Goal: Task Accomplishment & Management: Manage account settings

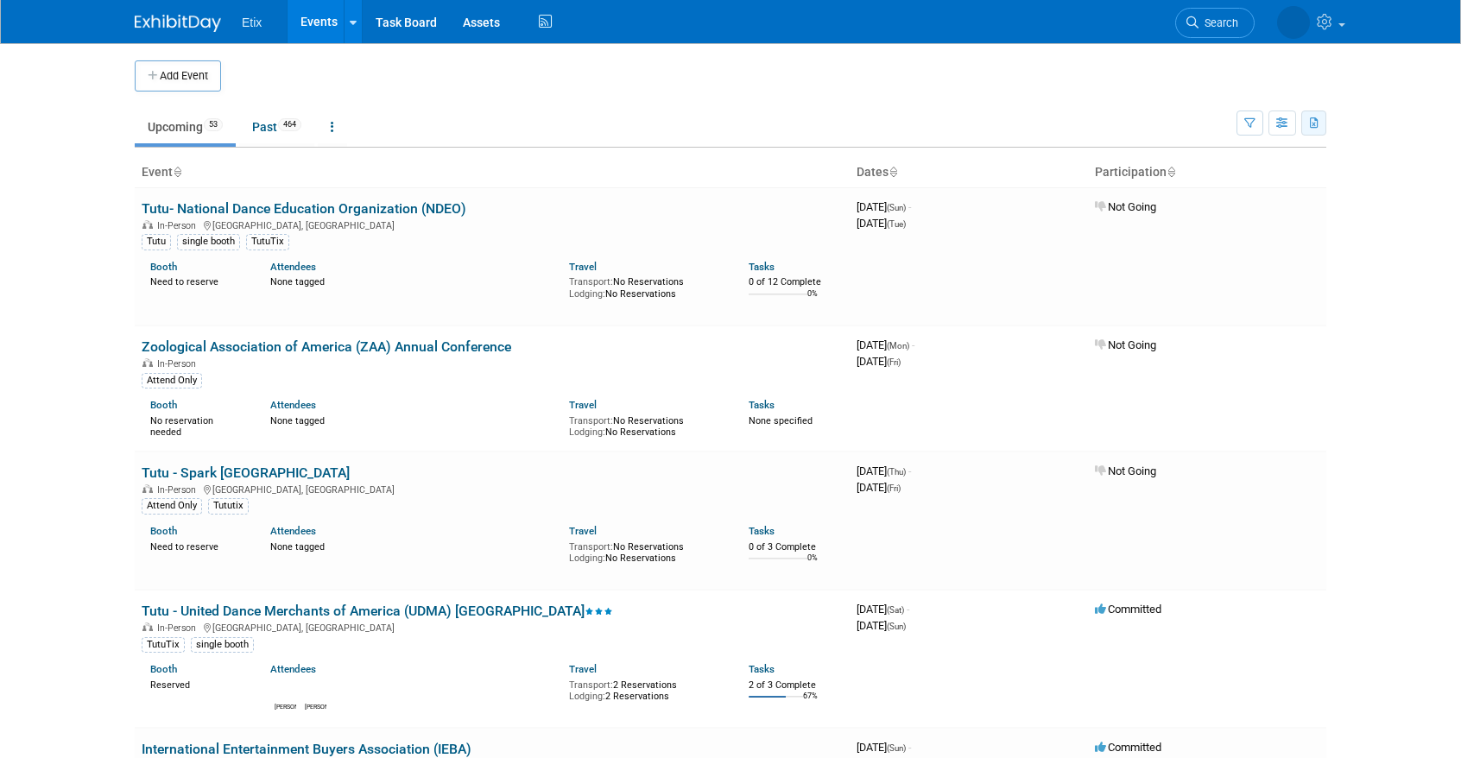
click at [1317, 122] on icon "button" at bounding box center [1315, 123] width 10 height 11
click at [1284, 82] on td at bounding box center [1298, 75] width 58 height 31
click at [1283, 128] on icon "button" at bounding box center [1283, 123] width 13 height 11
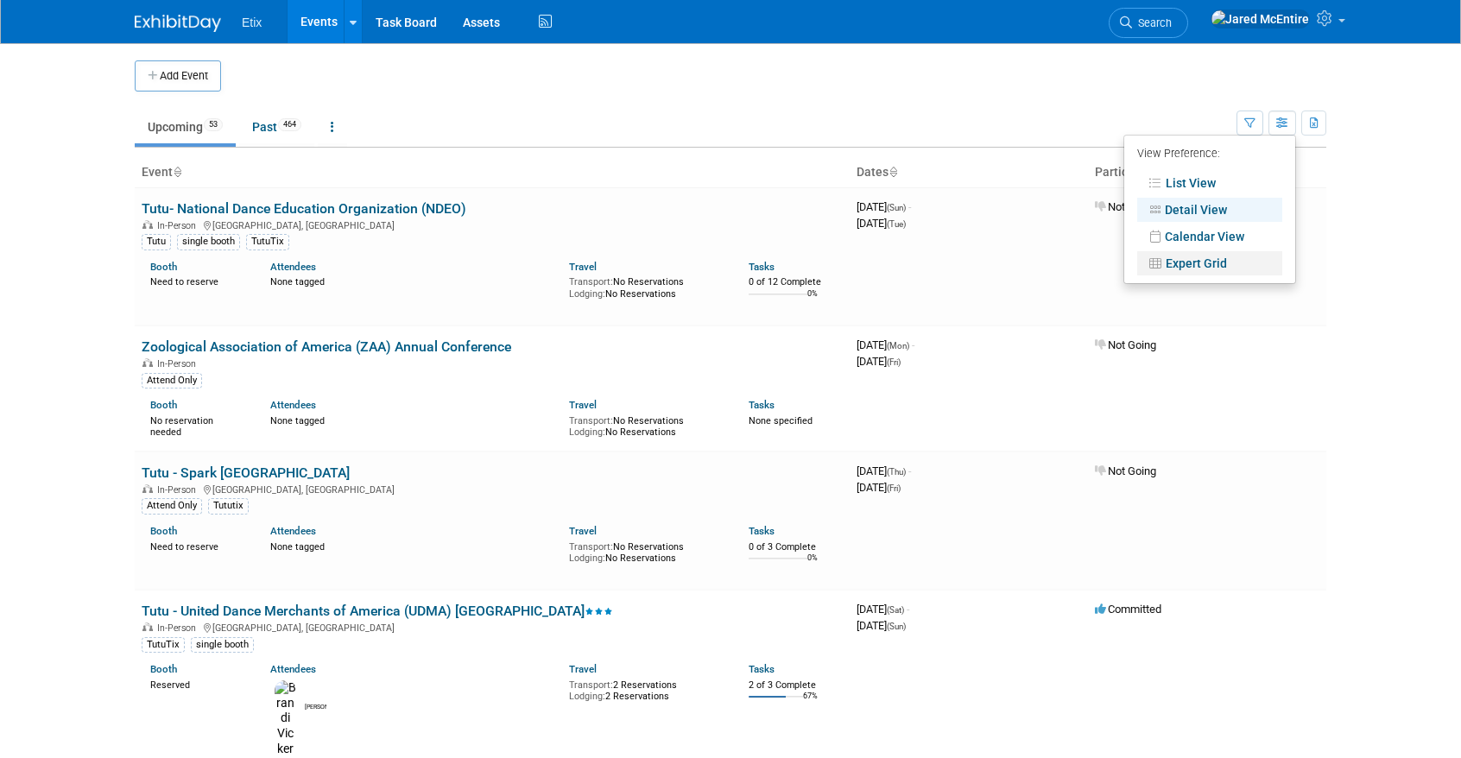
click at [1213, 263] on link "Expert Grid" at bounding box center [1210, 263] width 145 height 24
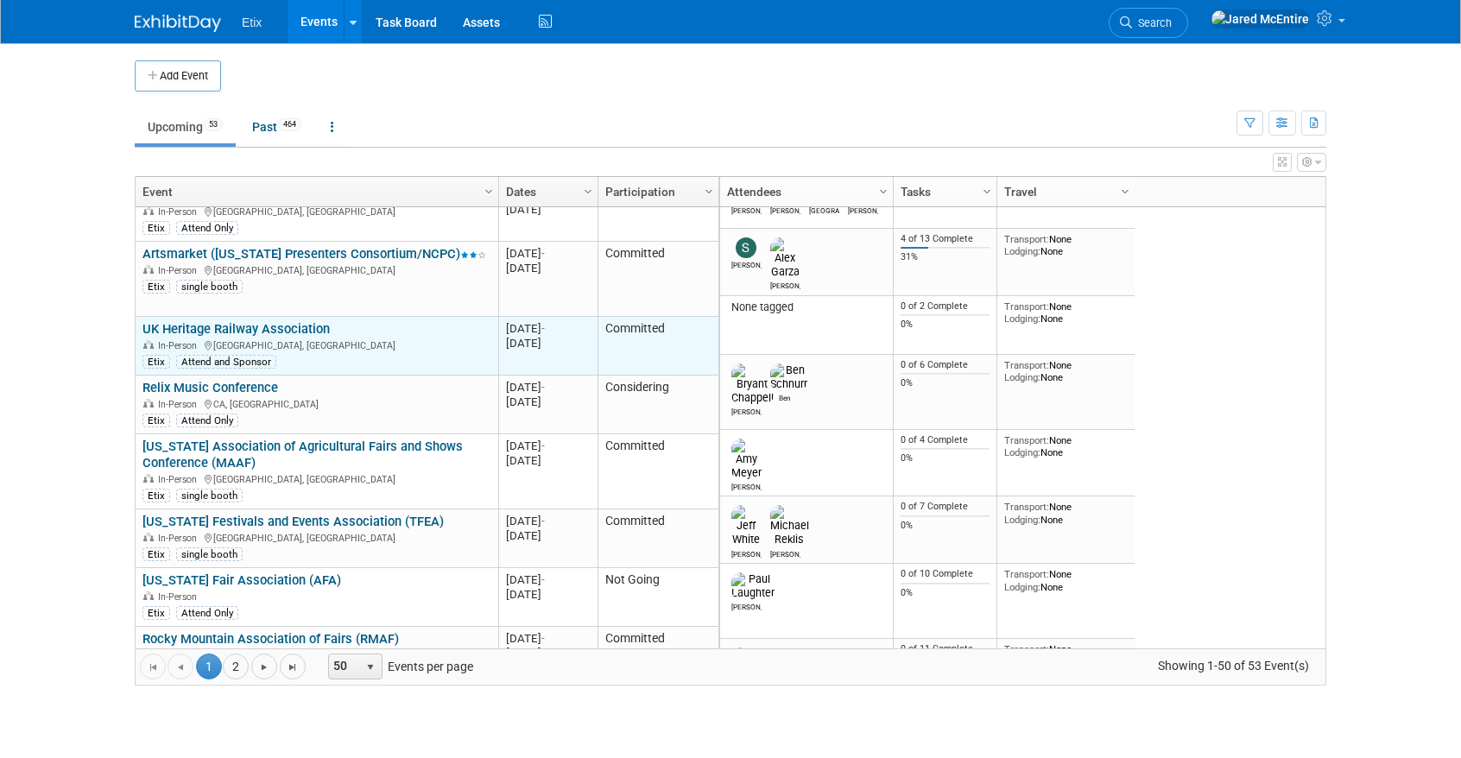
click at [305, 321] on link "UK Heritage Railway Association" at bounding box center [236, 329] width 187 height 16
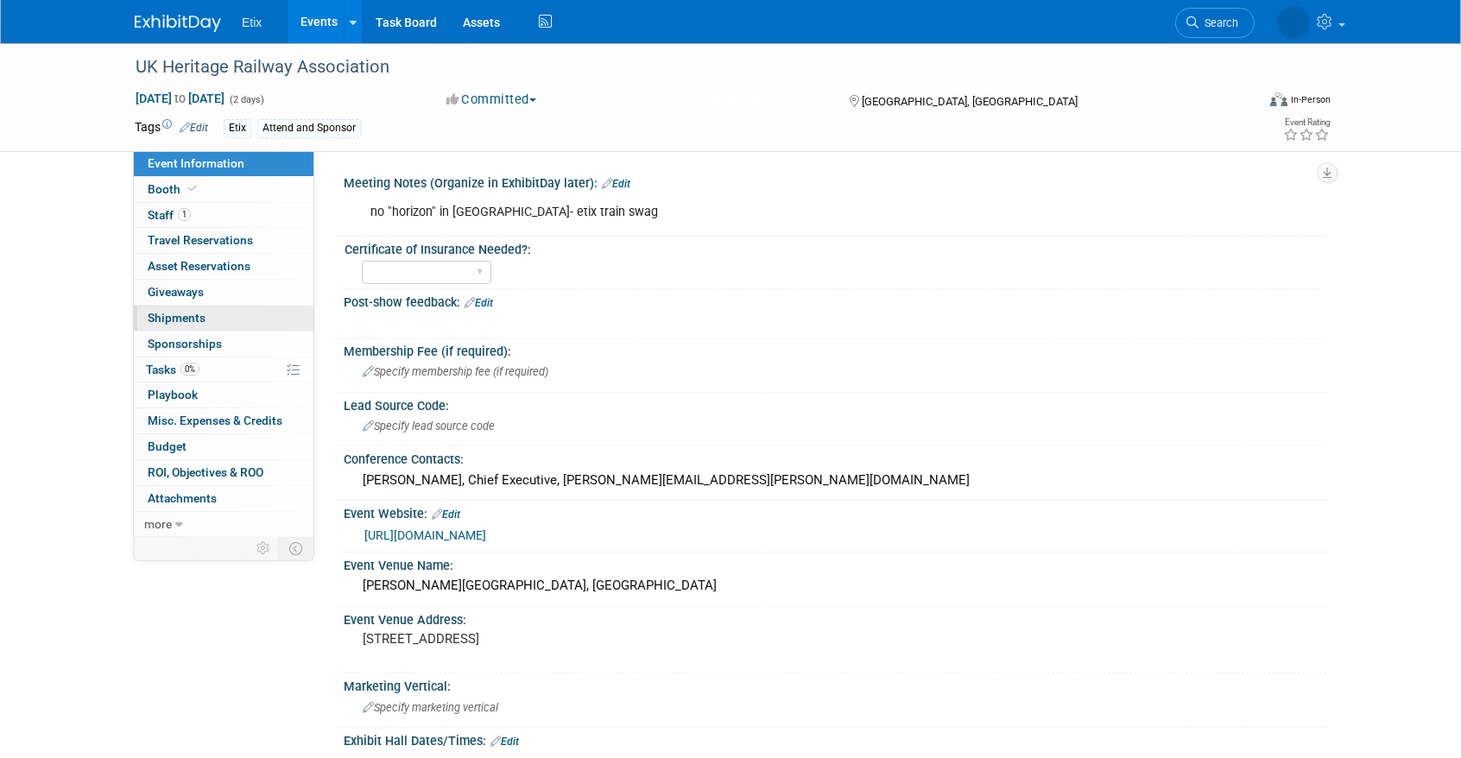
click at [236, 314] on link "0 Shipments 0" at bounding box center [224, 318] width 180 height 25
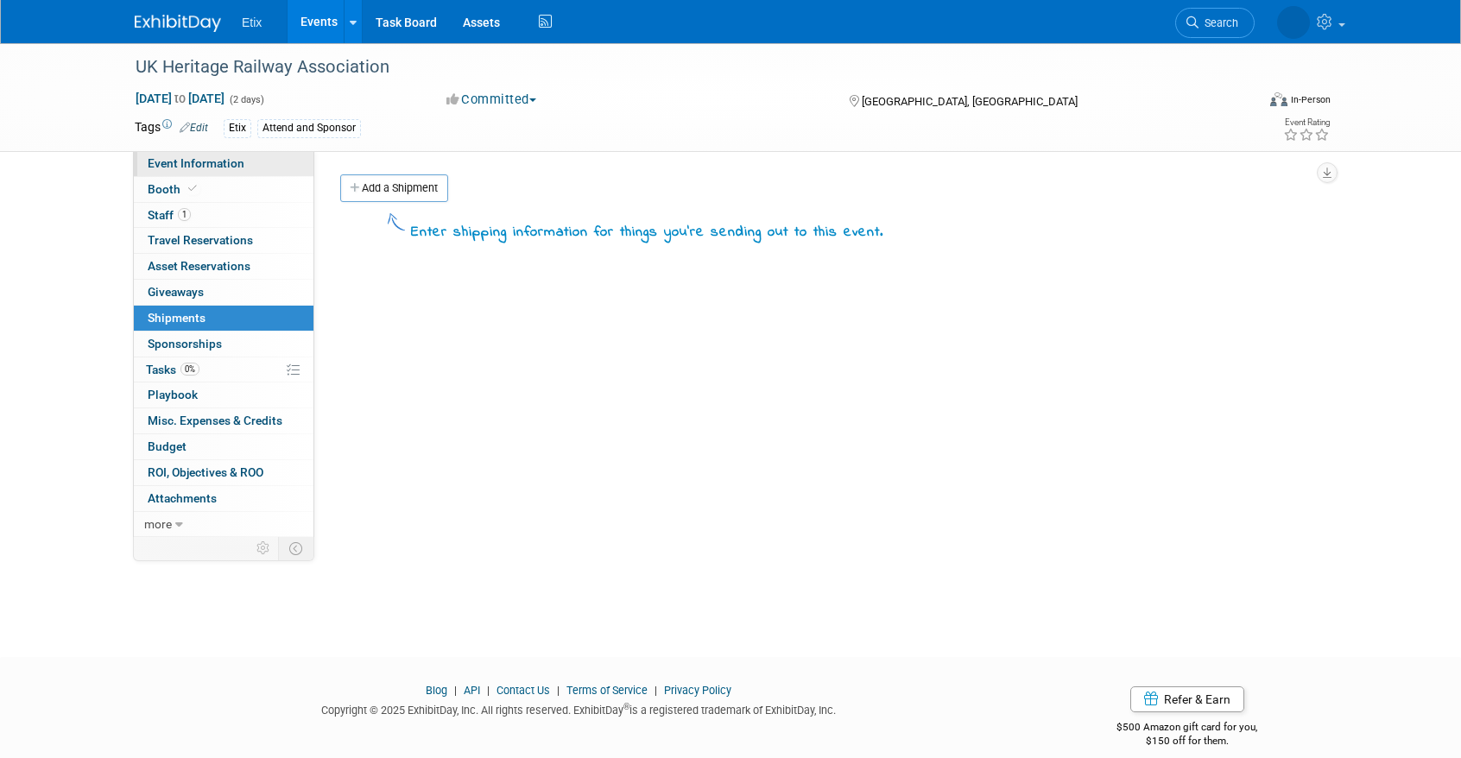
click at [215, 162] on span "Event Information" at bounding box center [196, 163] width 97 height 14
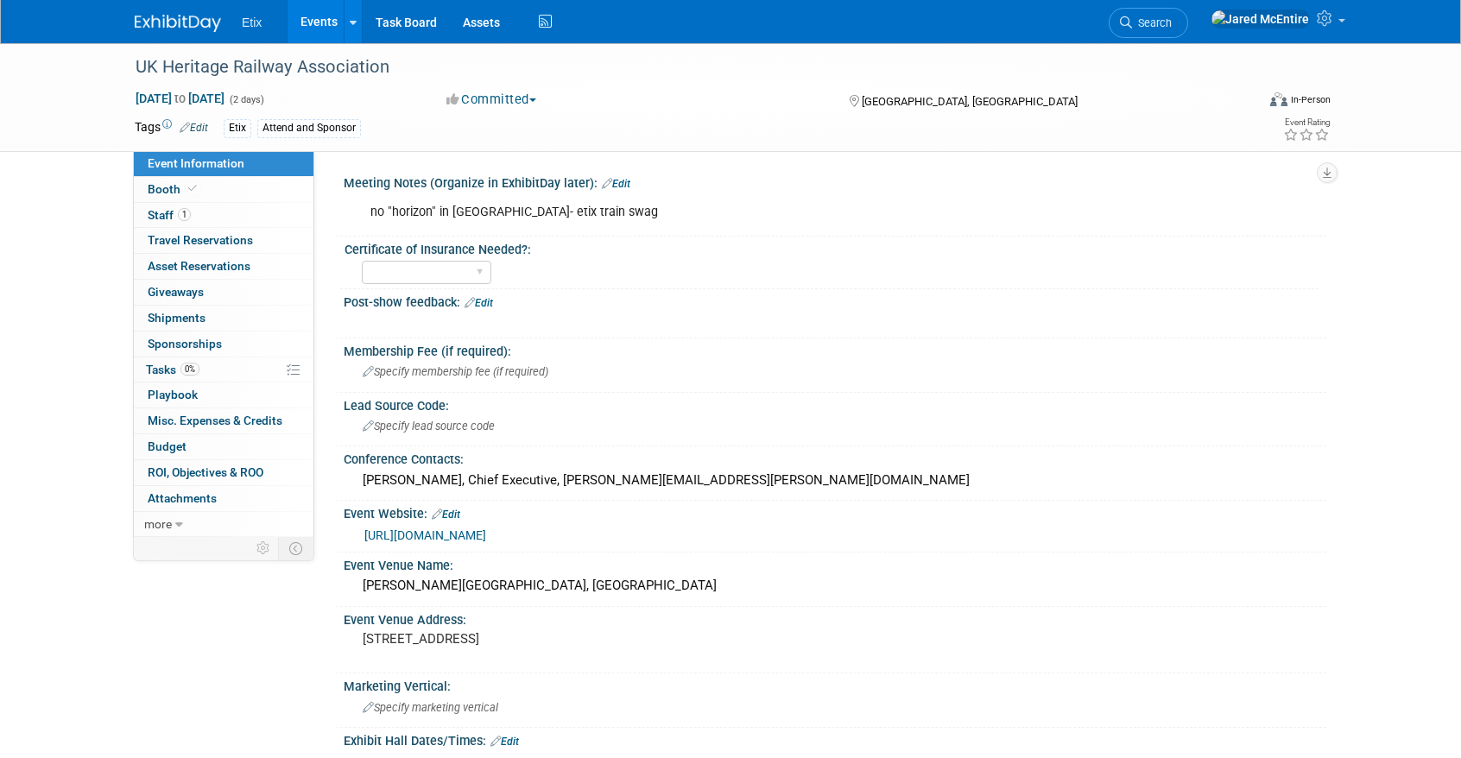
click at [618, 179] on link "Edit" at bounding box center [616, 184] width 29 height 12
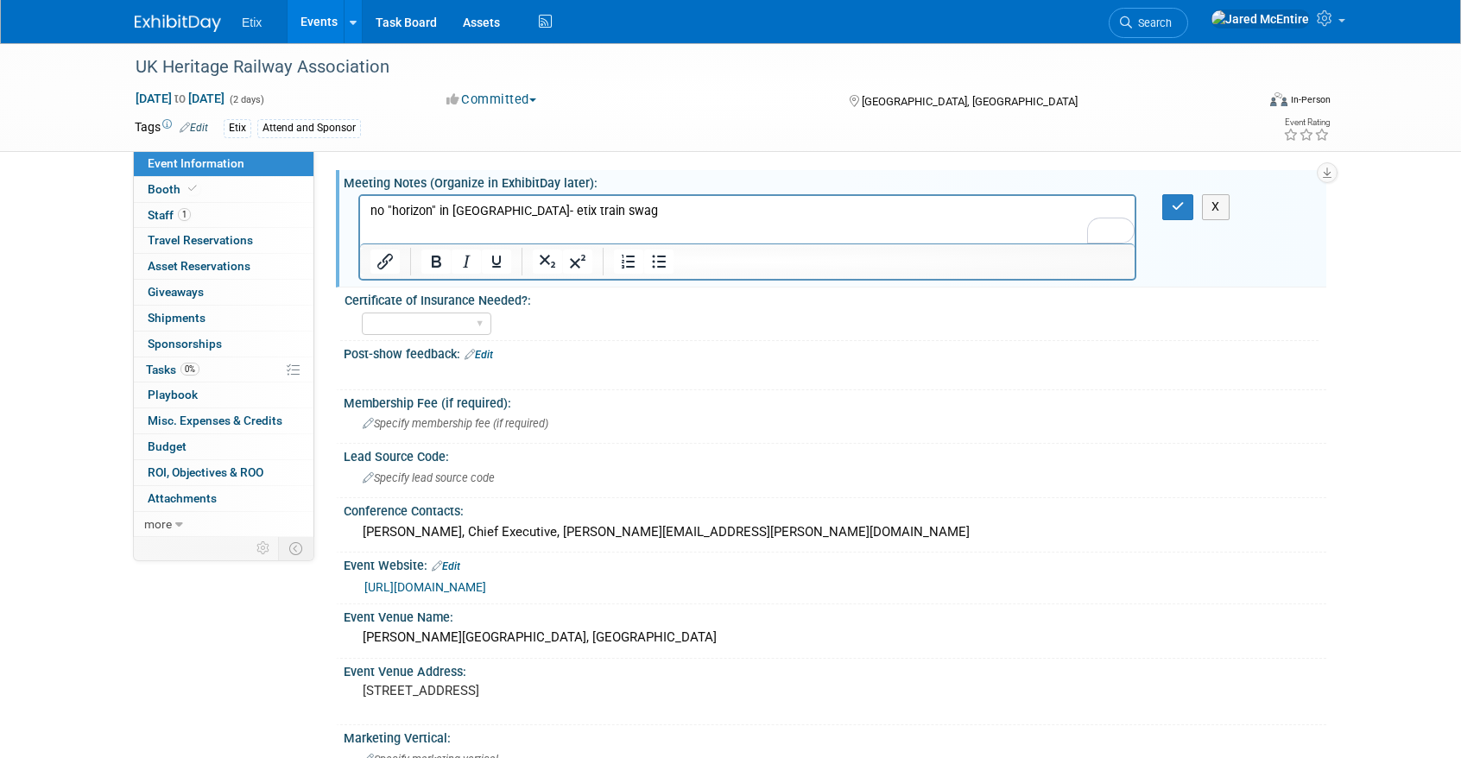
click at [570, 200] on html "no "horizon" in uk- etix train swag" at bounding box center [747, 208] width 775 height 24
click at [565, 220] on html "no "horizon" in uk- etix train swag" at bounding box center [747, 208] width 775 height 24
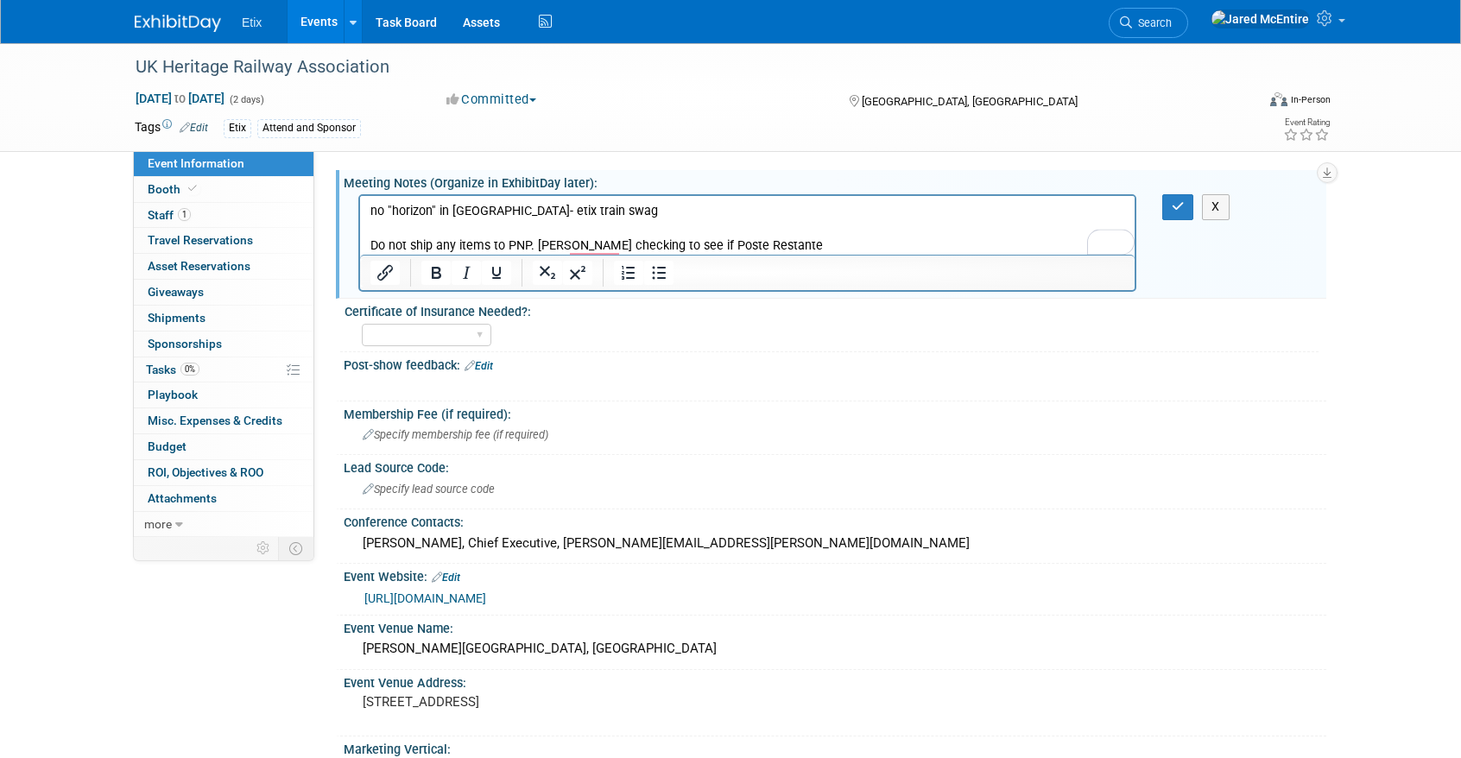
click at [780, 244] on p "no "horizon" in uk- etix train swag Do not ship any items to PNP. Jared checkin…" at bounding box center [748, 229] width 755 height 52
click at [1011, 246] on p "no "horizon" in uk- etix train swag Do not ship any items to PNP. Jared checkin…" at bounding box center [748, 237] width 755 height 69
click at [1107, 239] on p "no "horizon" in uk- etix train swag Do not ship any items to PNP. Jared checkin…" at bounding box center [748, 237] width 755 height 69
click at [601, 245] on p "no "horizon" in uk- etix train swag Do not ship any items to PNP. Jared checkin…" at bounding box center [748, 237] width 755 height 69
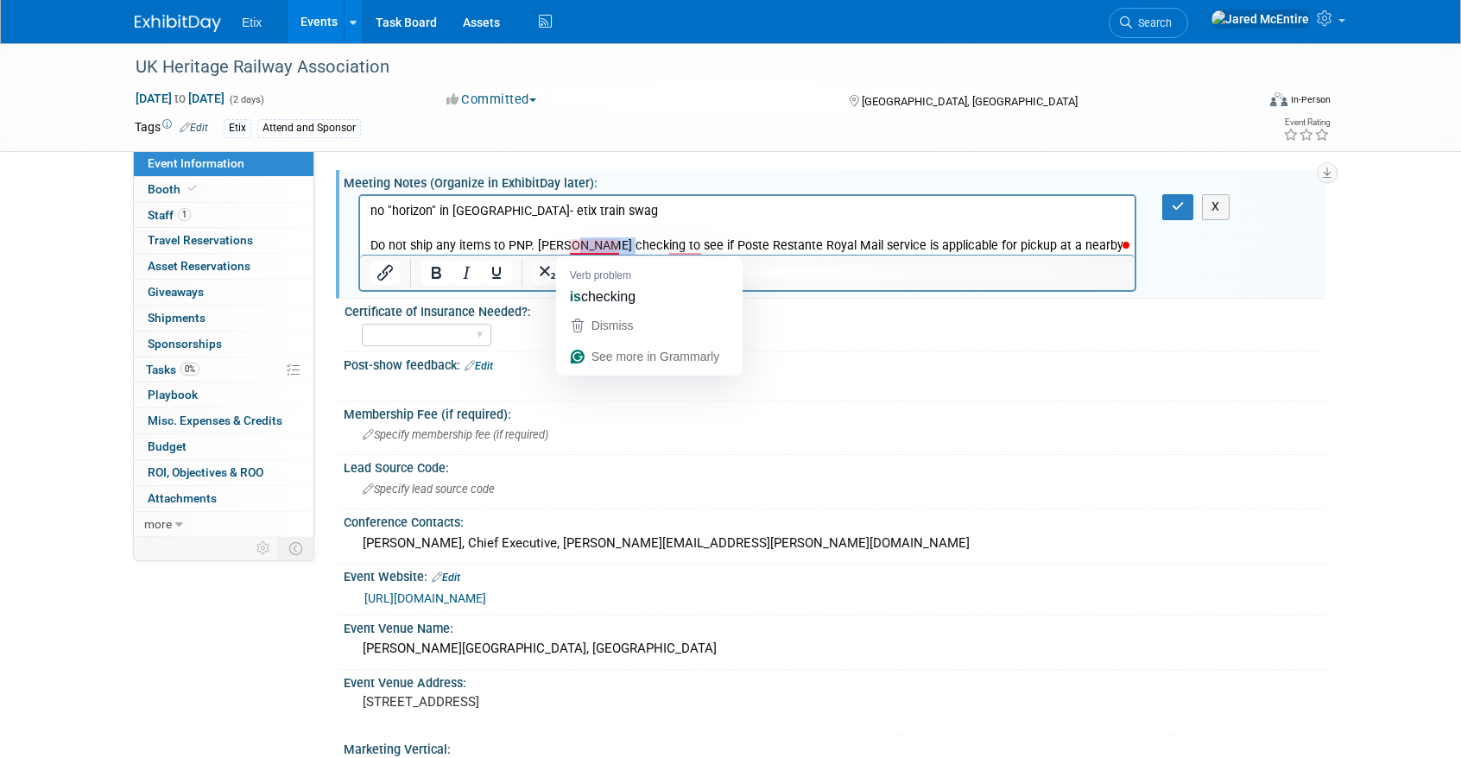
click at [601, 245] on p "no "horizon" in uk- etix train swag Do not ship any items to PNP. Jared checkin…" at bounding box center [748, 237] width 755 height 69
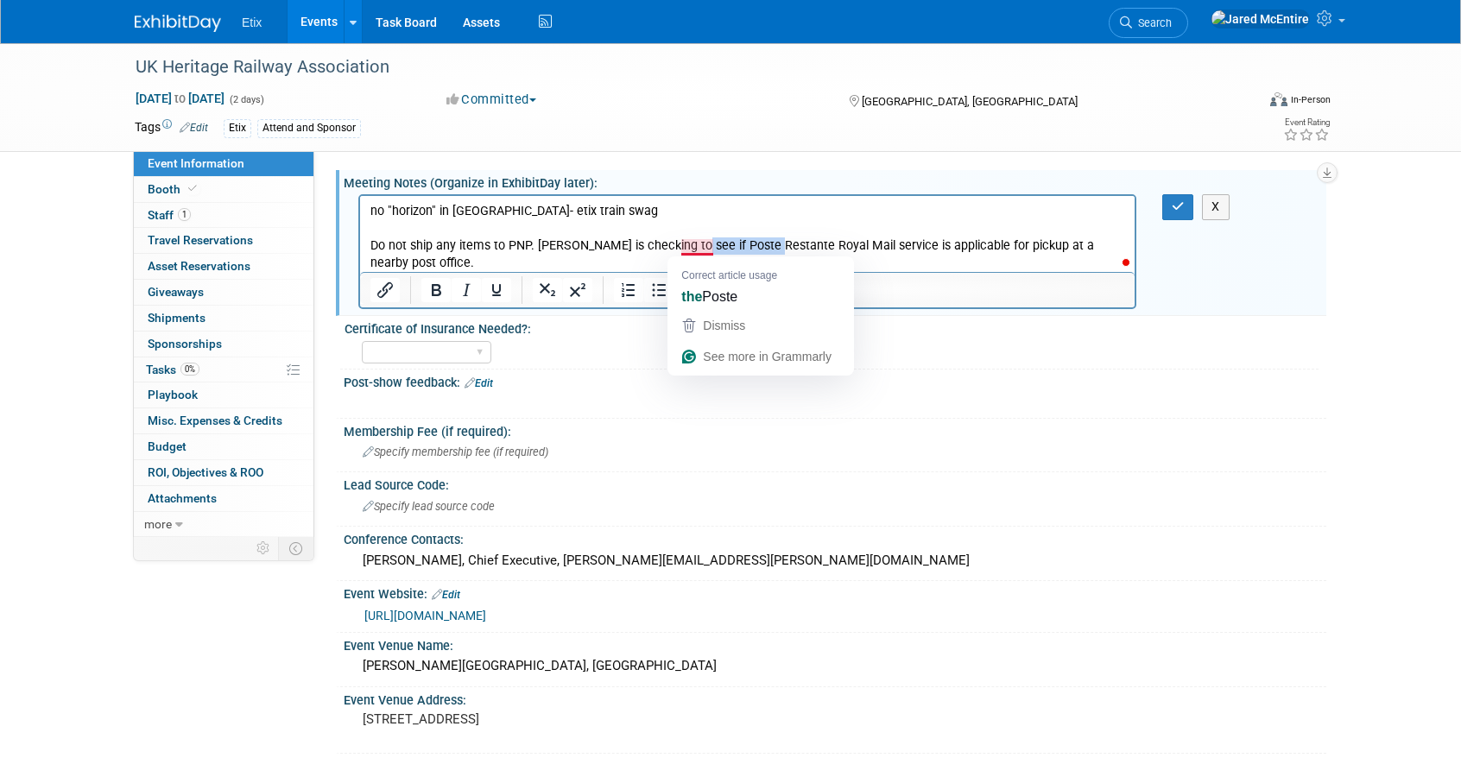
drag, startPoint x: 766, startPoint y: 243, endPoint x: 681, endPoint y: 244, distance: 85.5
click at [681, 244] on p "no "horizon" in uk- etix train swag Do not ship any items to PNP. Jared is chec…" at bounding box center [748, 237] width 755 height 69
click at [375, 293] on icon "Insert/edit link" at bounding box center [385, 290] width 21 height 21
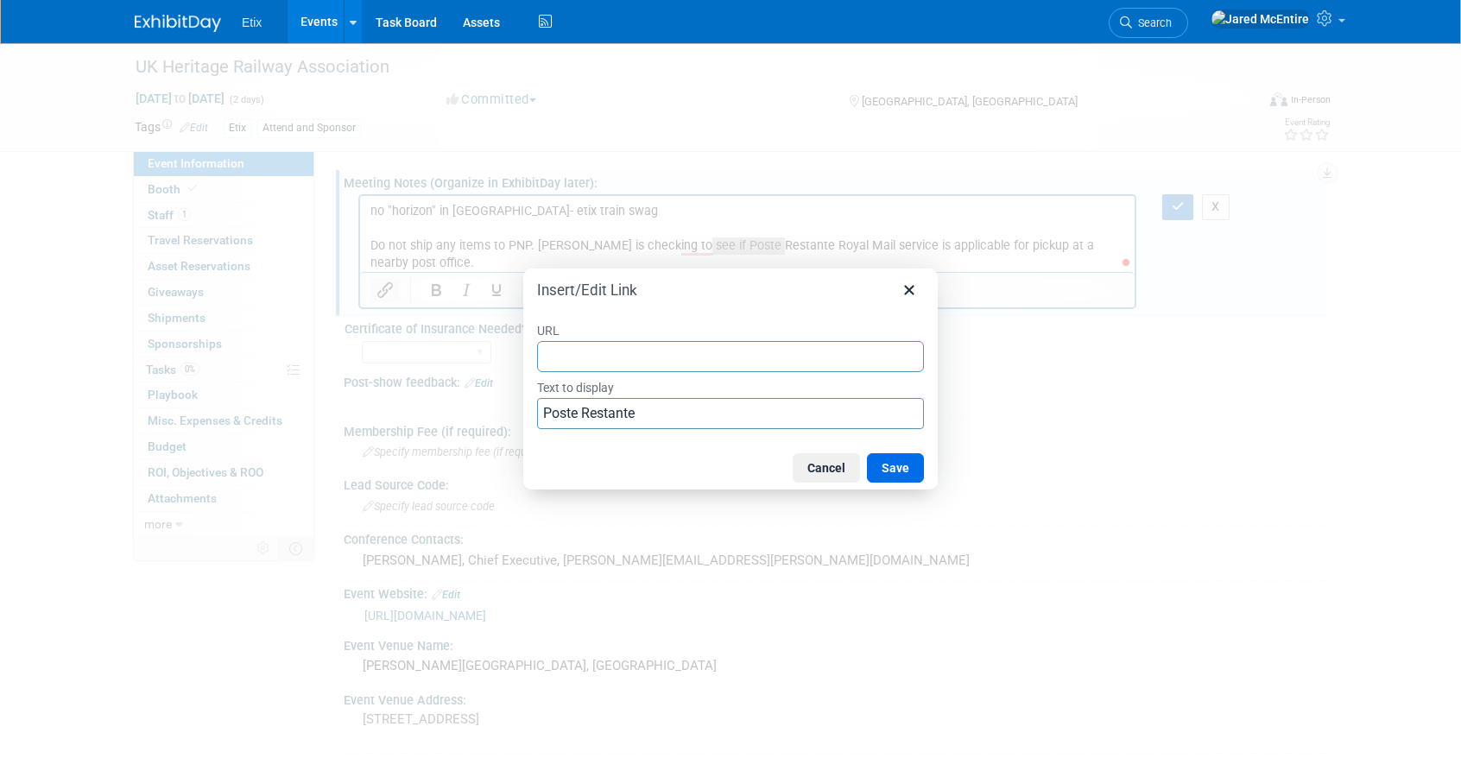
type input "https://www.postoffice.co.uk/mail/poste-restante"
click at [888, 468] on button "Save" at bounding box center [895, 467] width 57 height 29
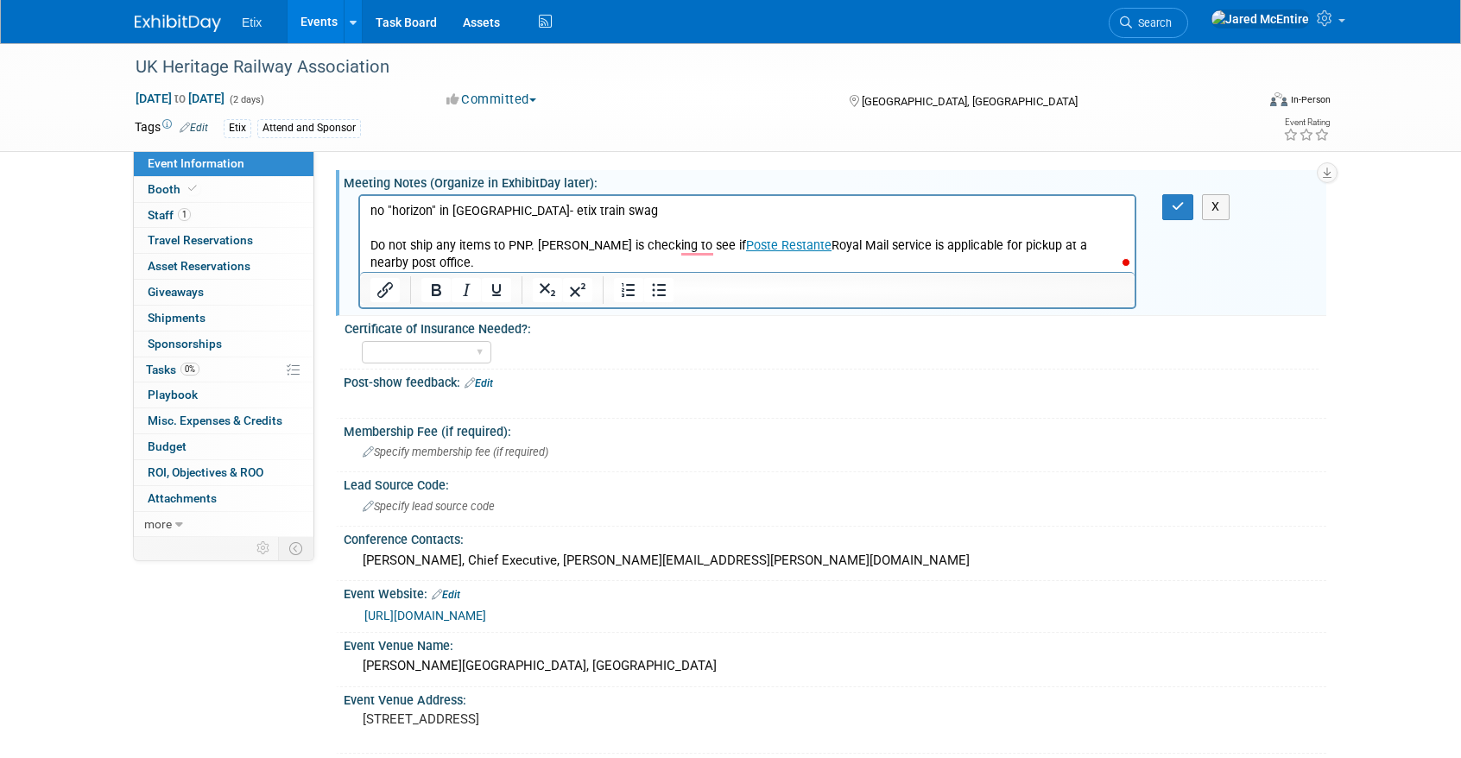
click at [770, 241] on p "no "horizon" in uk- etix train swag Do not ship any items to PNP. Jared is chec…" at bounding box center [748, 237] width 755 height 69
drag, startPoint x: 883, startPoint y: 244, endPoint x: 928, endPoint y: 239, distance: 45.2
click at [928, 239] on p "no "horizon" in uk- etix train swag Do not ship any items to PNP. Jared is chec…" at bounding box center [748, 237] width 755 height 69
click at [1185, 212] on button "button" at bounding box center [1179, 206] width 32 height 25
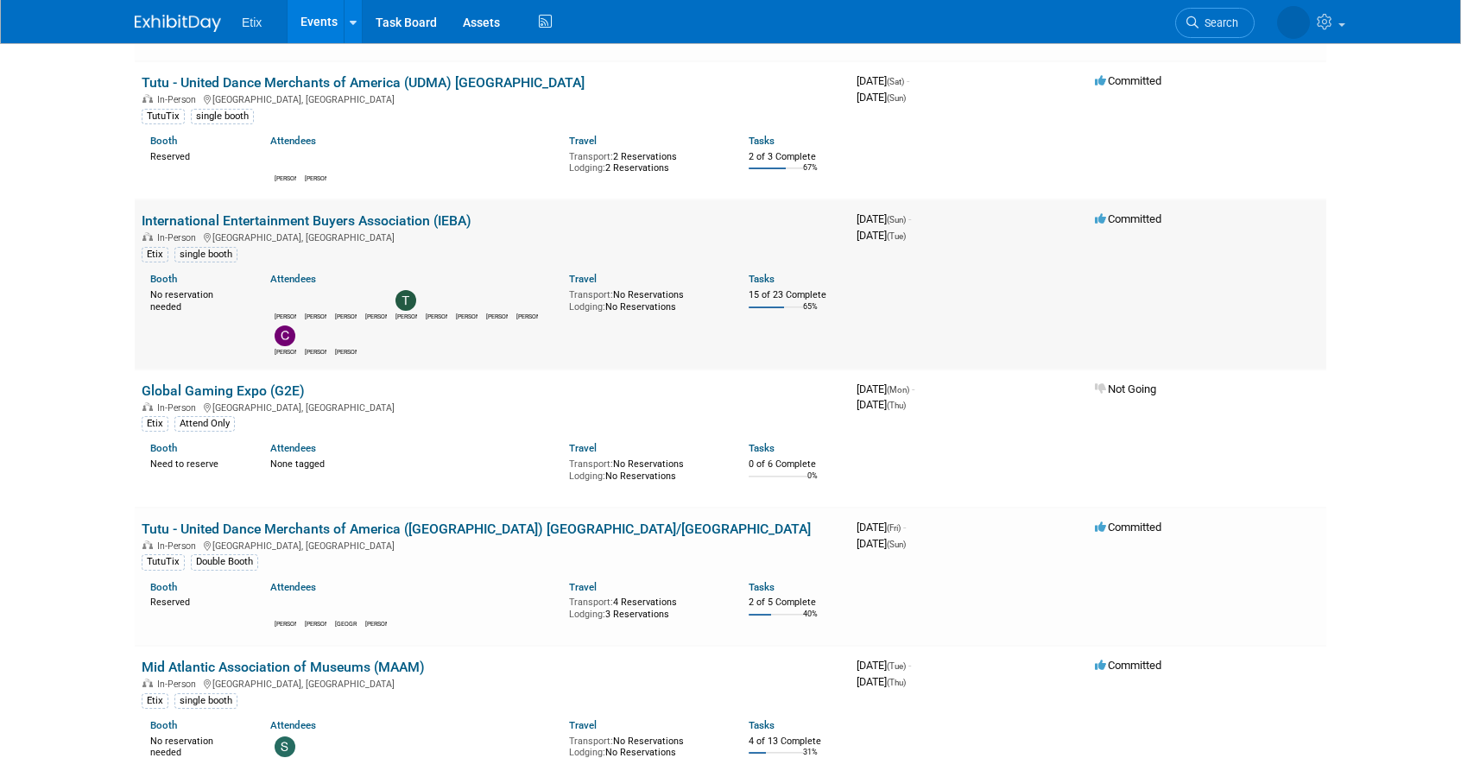
scroll to position [766, 0]
